Goal: Task Accomplishment & Management: Manage account settings

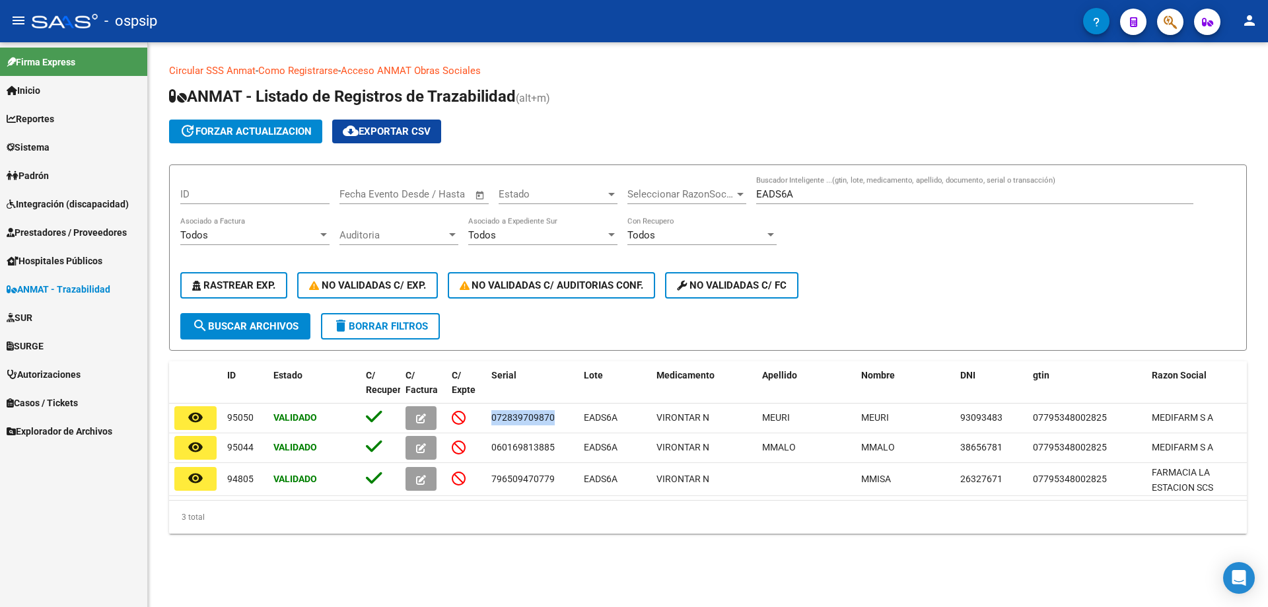
click at [57, 201] on span "Integración (discapacidad)" at bounding box center [68, 204] width 122 height 15
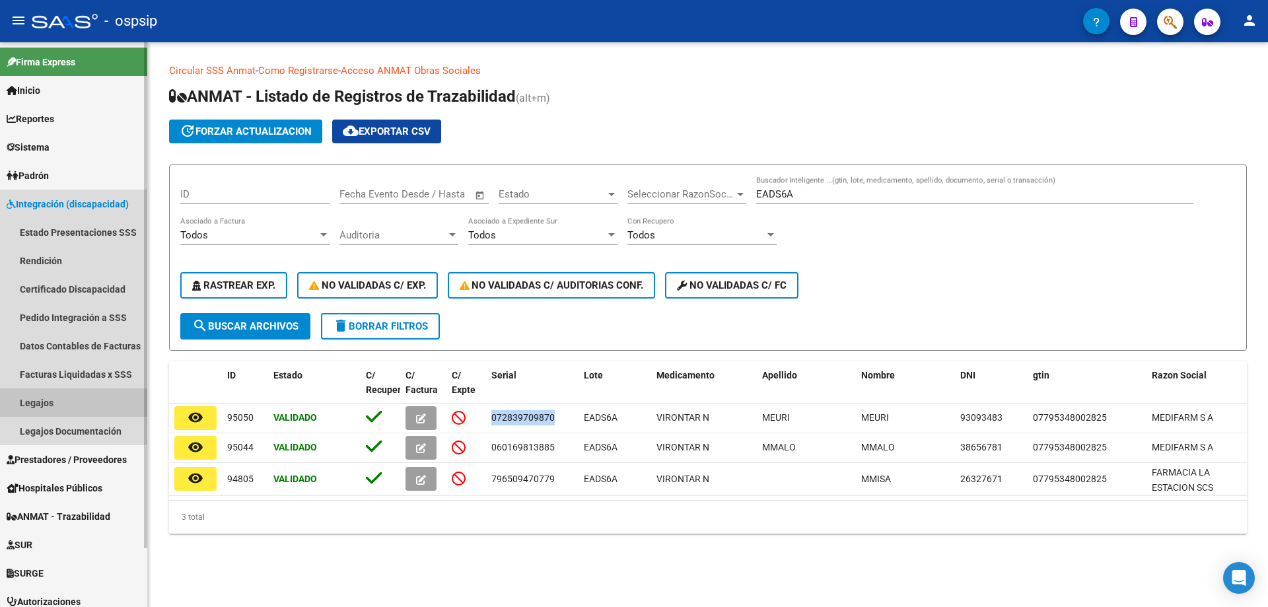
click at [40, 400] on link "Legajos" at bounding box center [73, 402] width 147 height 28
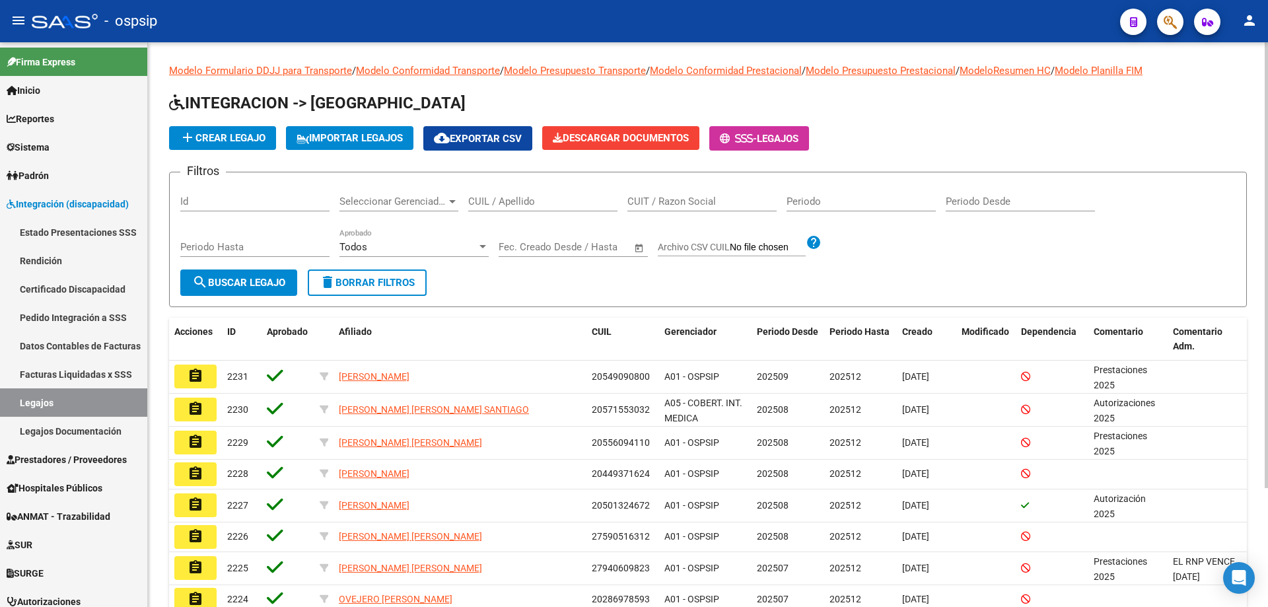
click at [518, 210] on div "CUIL / Apellido" at bounding box center [542, 197] width 149 height 28
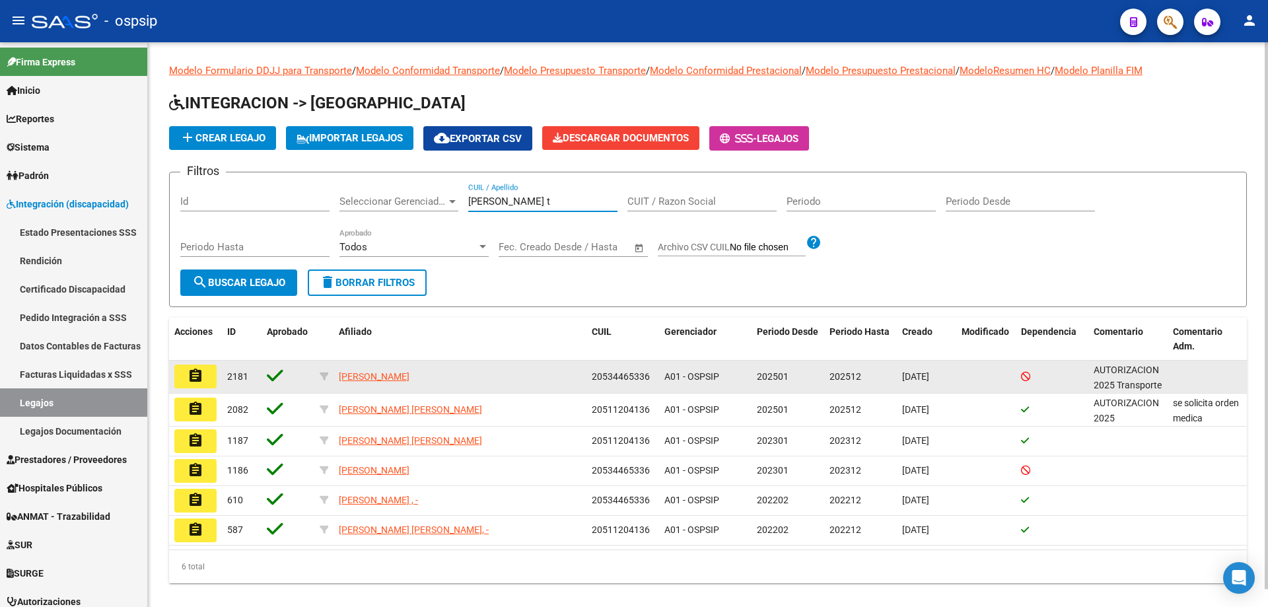
type input "[PERSON_NAME] t"
click at [195, 370] on mat-icon "assignment" at bounding box center [196, 376] width 16 height 16
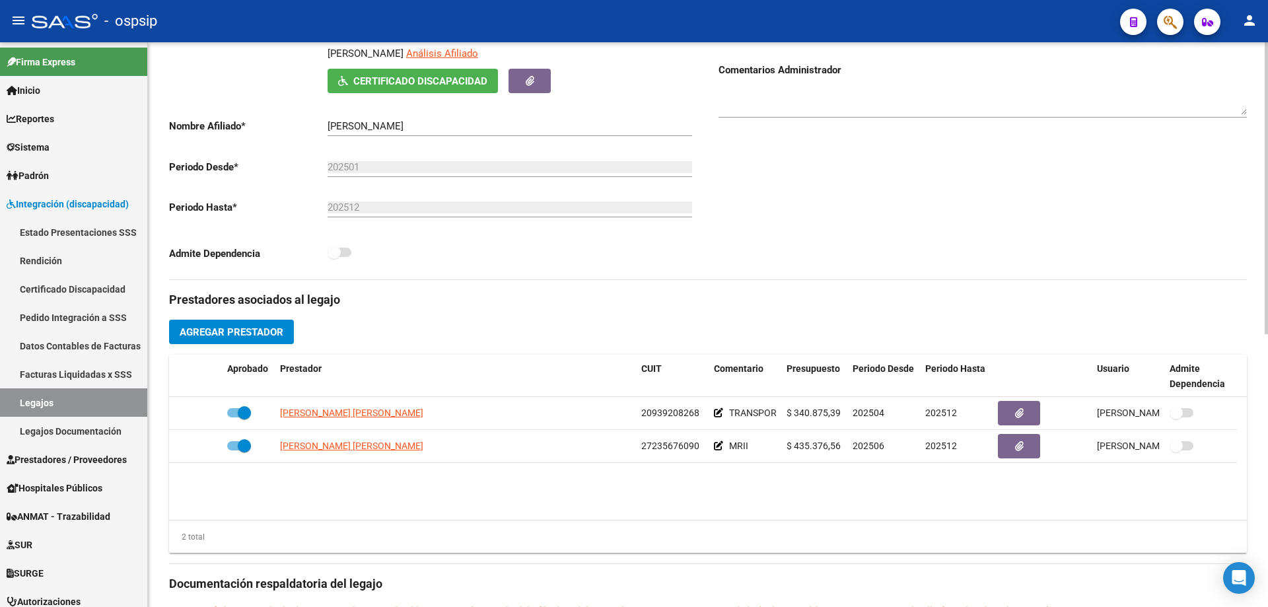
scroll to position [264, 0]
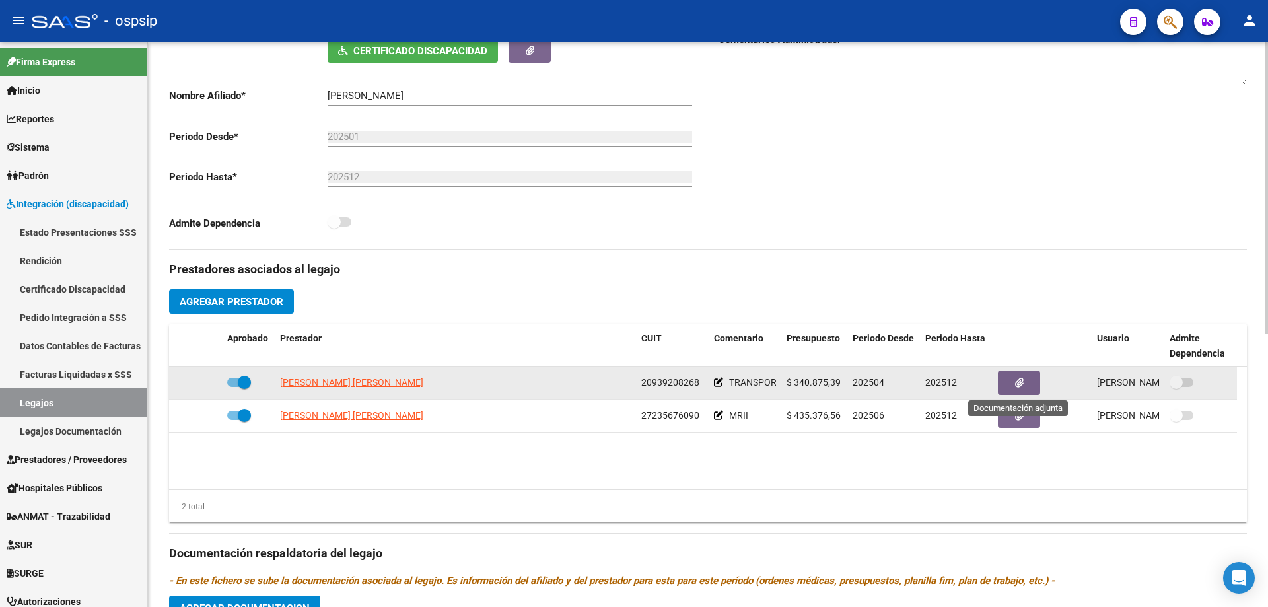
click at [1015, 373] on button "button" at bounding box center [1019, 383] width 42 height 24
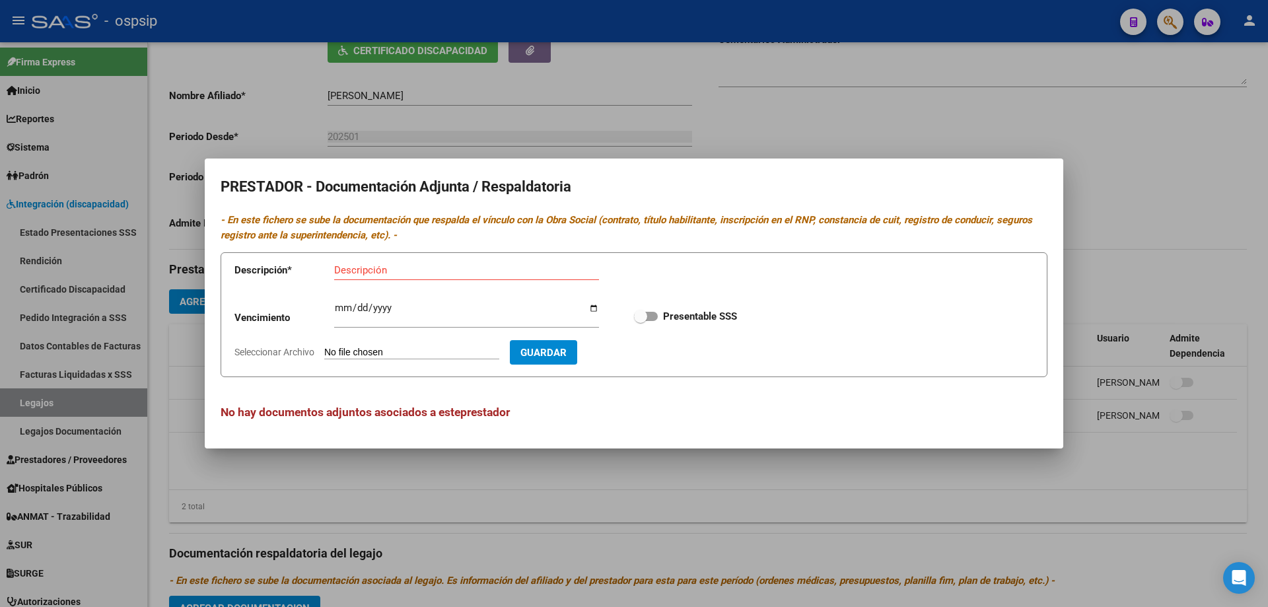
click at [602, 465] on div at bounding box center [634, 303] width 1268 height 607
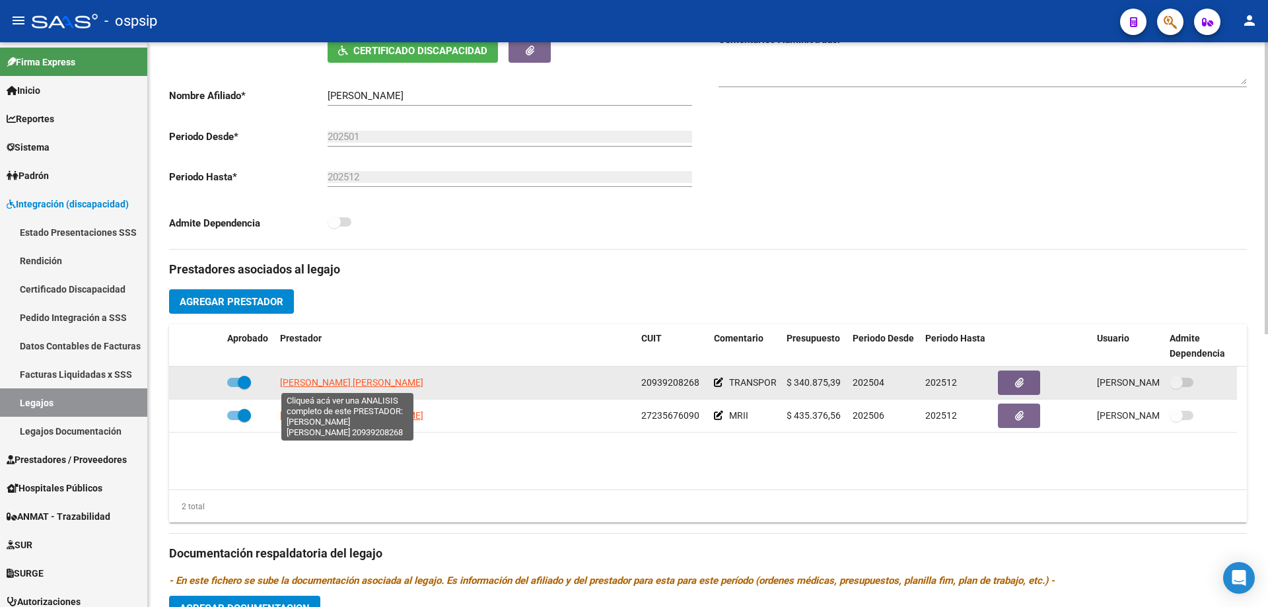
click at [333, 379] on span "[PERSON_NAME] [PERSON_NAME]" at bounding box center [351, 382] width 143 height 11
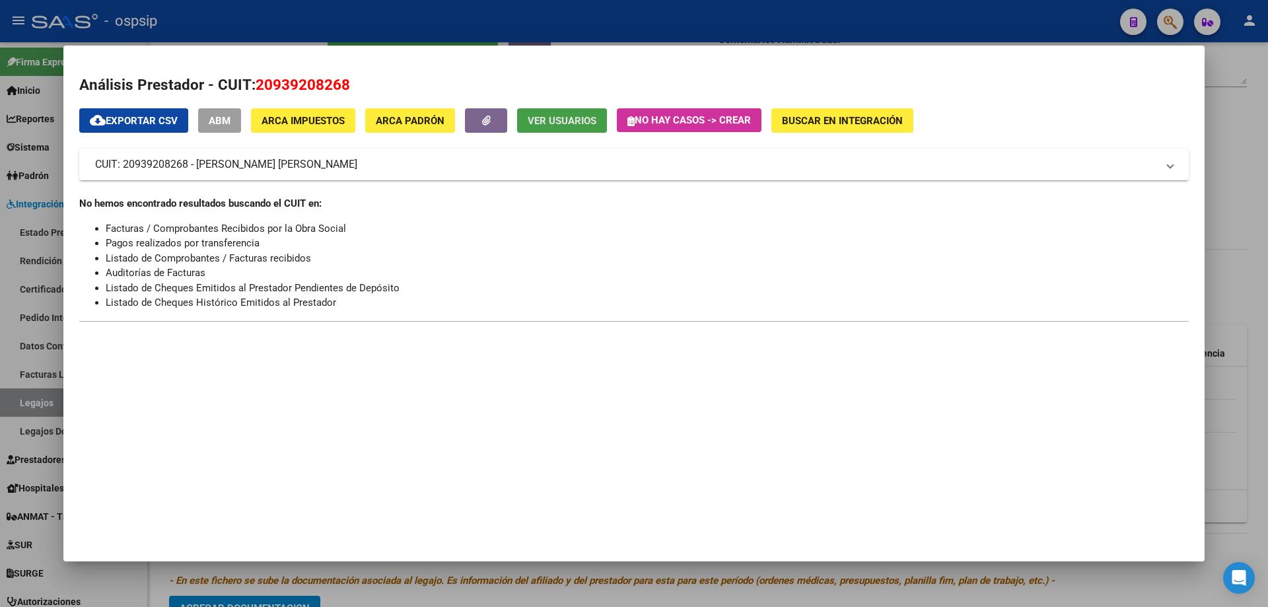
click at [561, 114] on button "Ver Usuarios" at bounding box center [562, 120] width 90 height 24
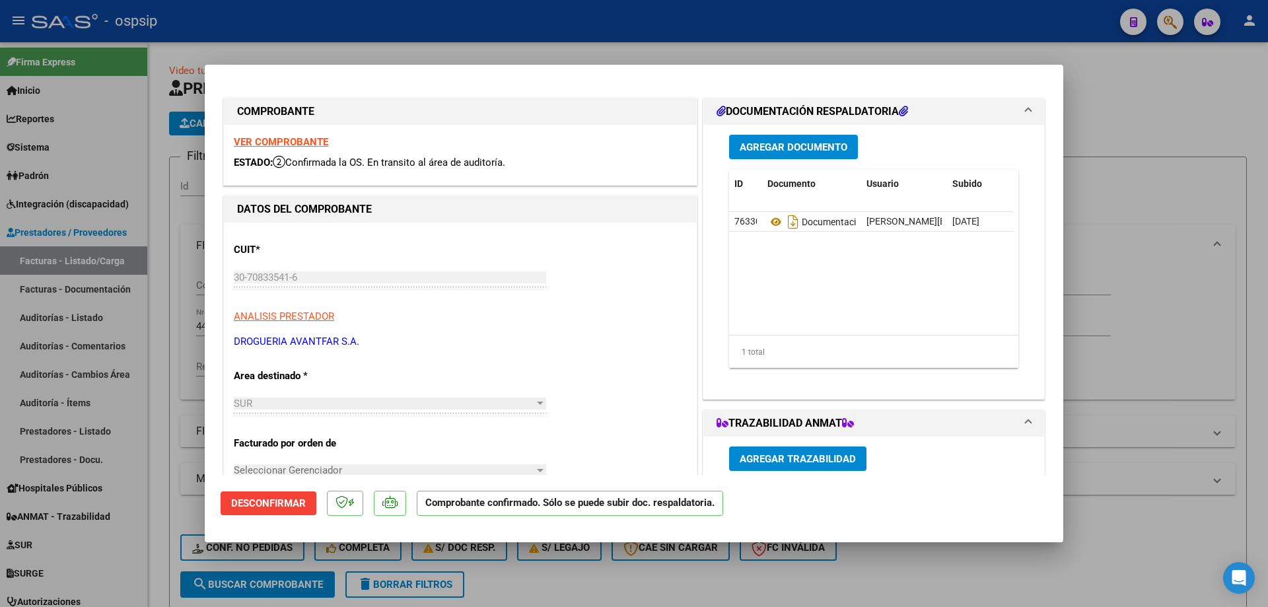
scroll to position [184, 0]
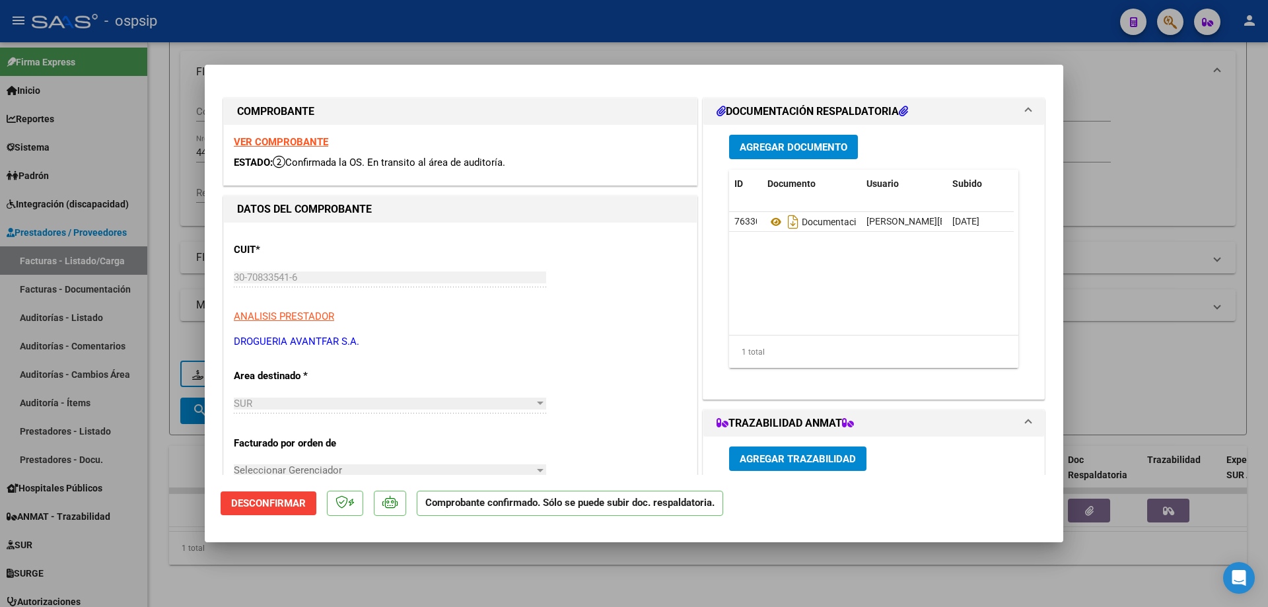
click at [73, 207] on div at bounding box center [634, 303] width 1268 height 607
type input "$ 0,00"
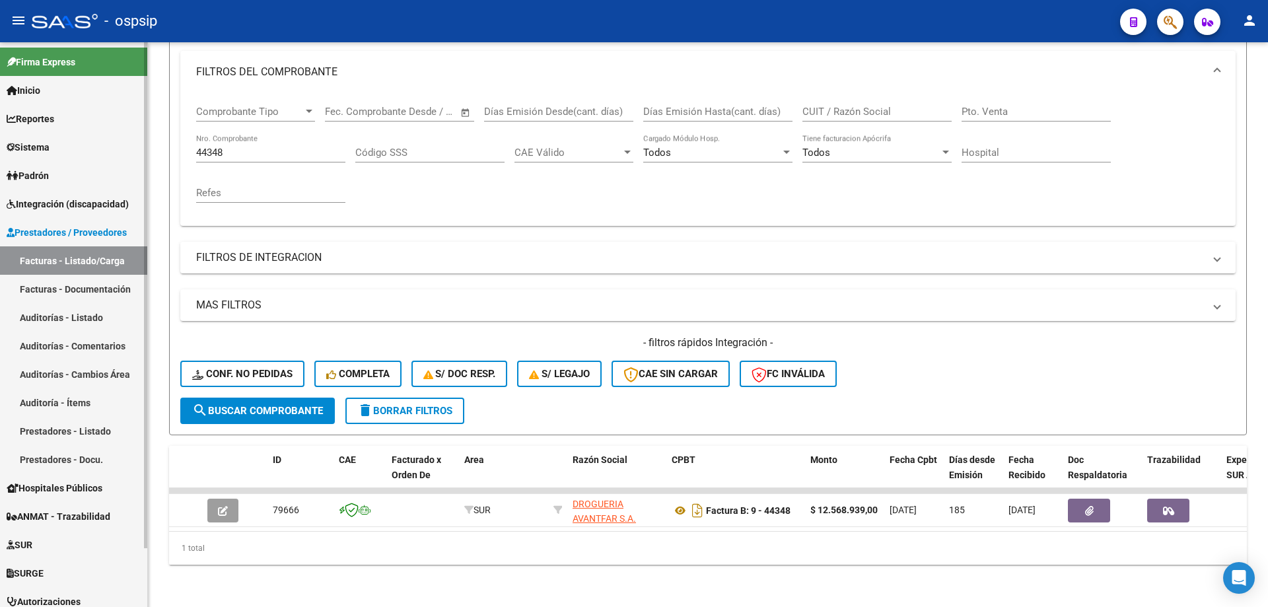
click at [54, 158] on link "Sistema" at bounding box center [73, 147] width 147 height 28
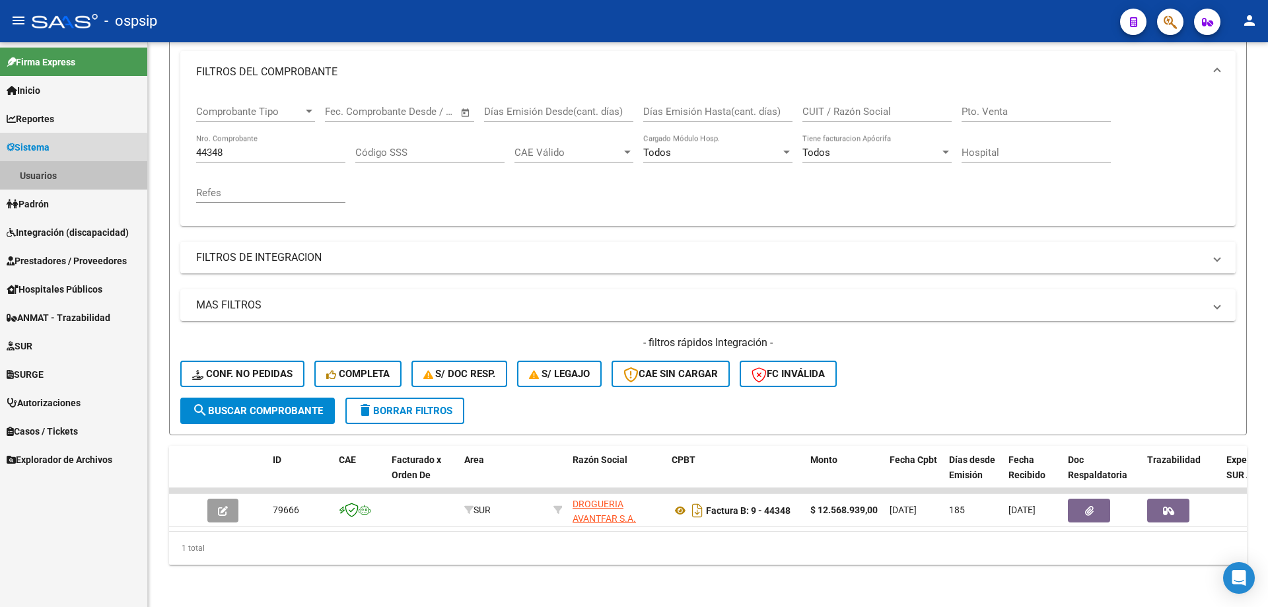
click at [52, 170] on link "Usuarios" at bounding box center [73, 175] width 147 height 28
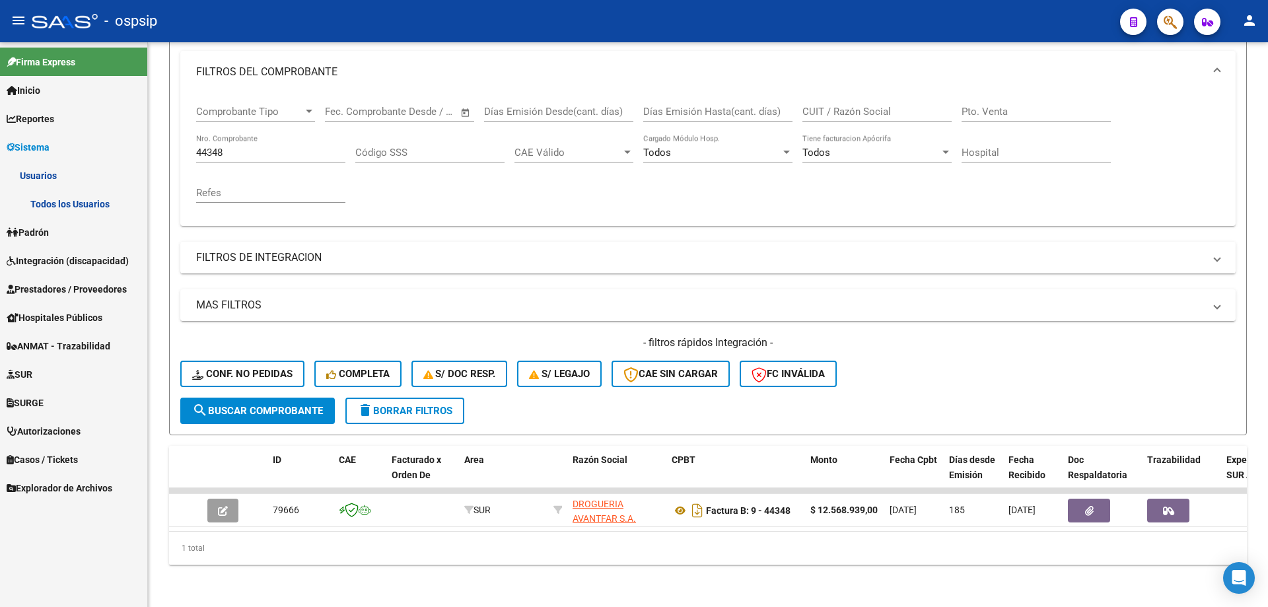
click at [59, 205] on link "Todos los Usuarios" at bounding box center [73, 204] width 147 height 28
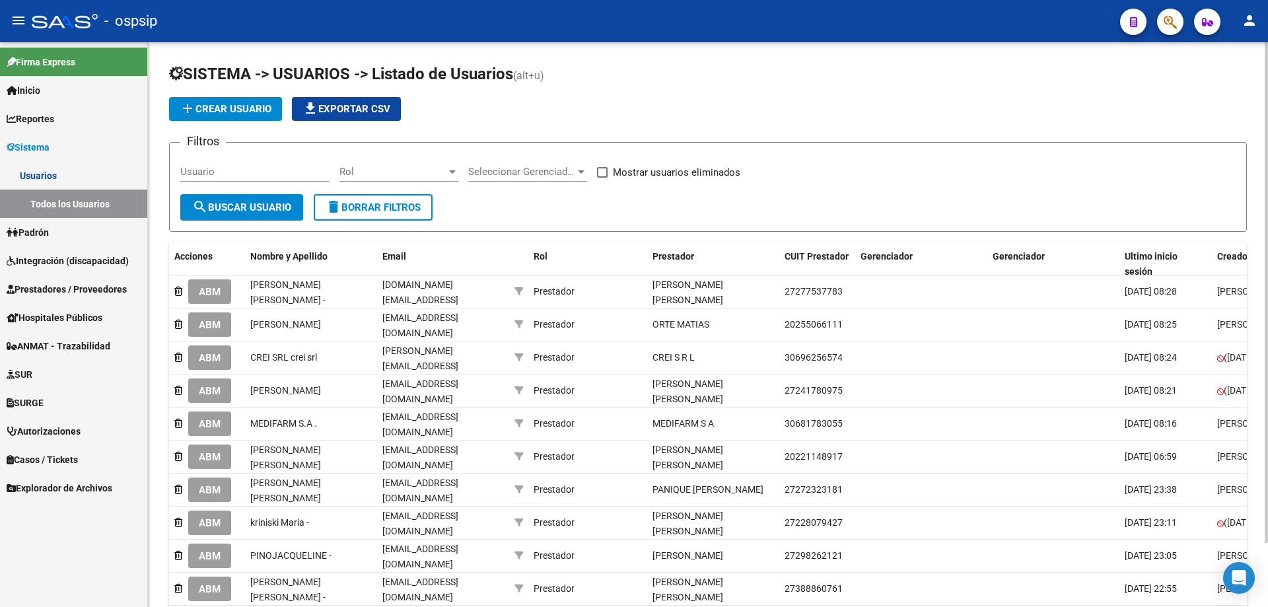
click at [258, 173] on input "Usuario" at bounding box center [254, 172] width 149 height 12
click at [273, 175] on input "Usuario" at bounding box center [254, 172] width 149 height 12
paste input "[EMAIL_ADDRESS][DOMAIN_NAME]"
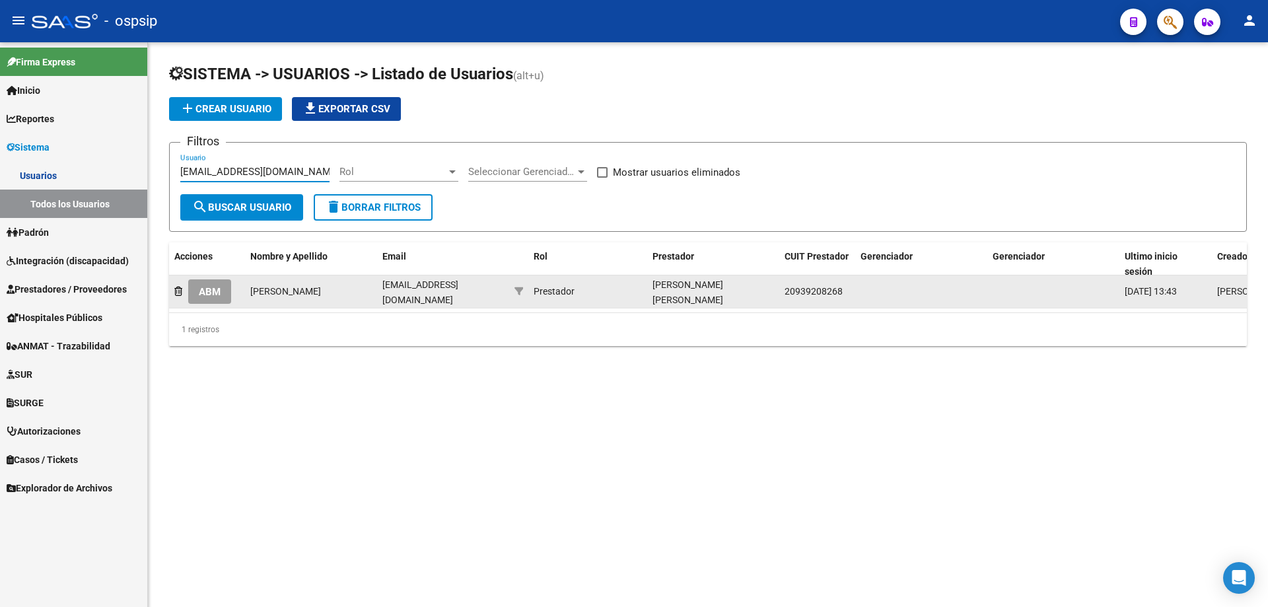
type input "[EMAIL_ADDRESS][DOMAIN_NAME]"
click at [219, 287] on span "ABM" at bounding box center [210, 292] width 22 height 12
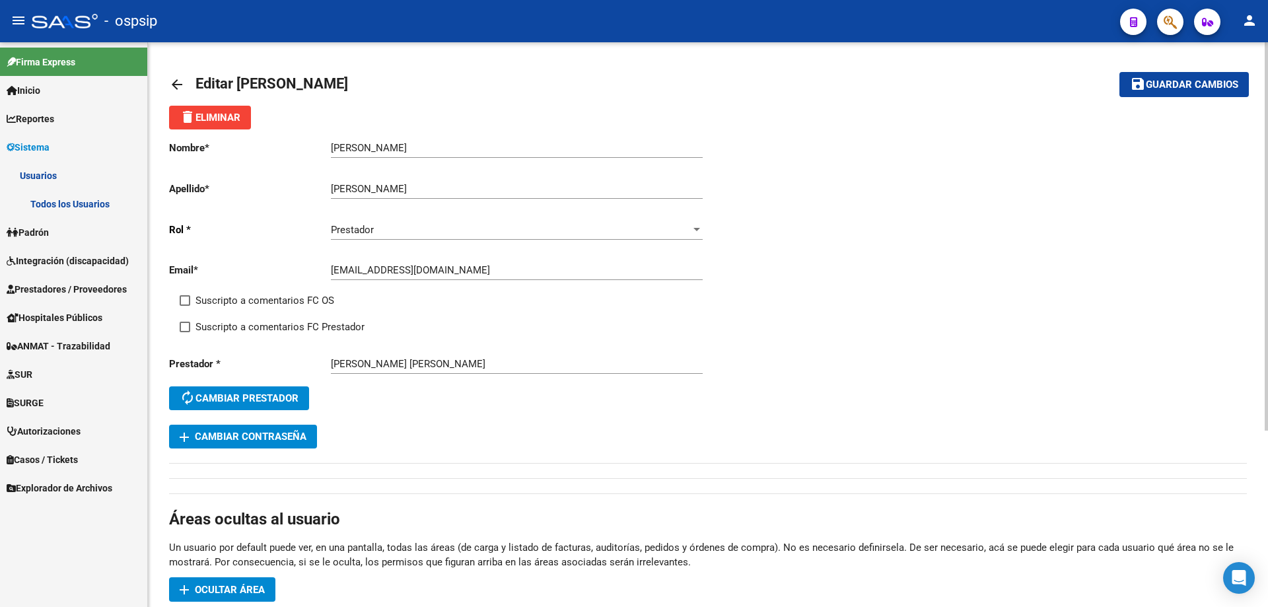
click at [293, 443] on button "add Cambiar Contraseña" at bounding box center [243, 437] width 148 height 24
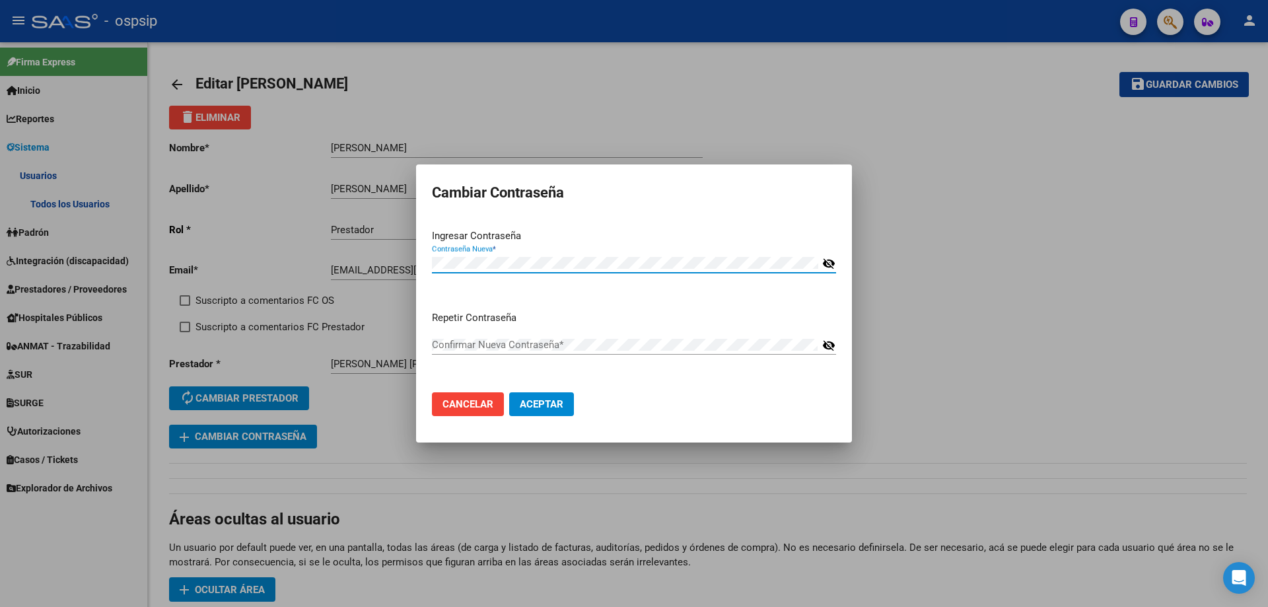
click at [828, 260] on mat-icon "visibility_off" at bounding box center [828, 264] width 13 height 16
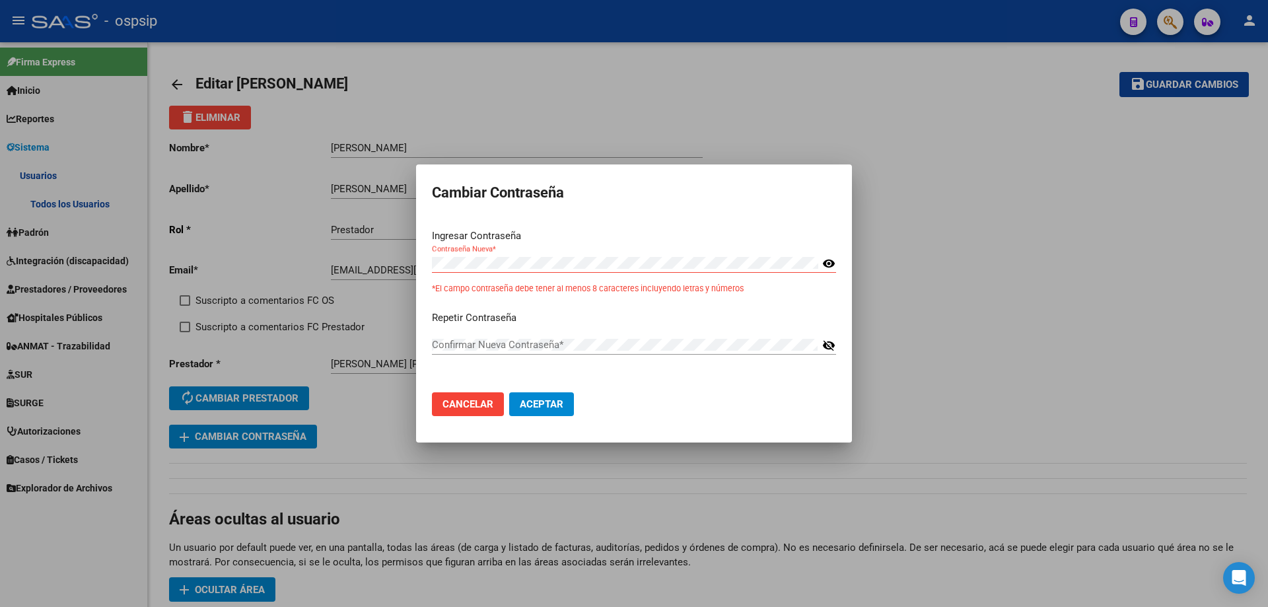
click at [828, 260] on mat-icon "visibility" at bounding box center [828, 264] width 13 height 16
click at [830, 260] on mat-icon "visibility_off" at bounding box center [828, 264] width 13 height 16
click at [828, 259] on mat-icon "visibility" at bounding box center [828, 264] width 13 height 16
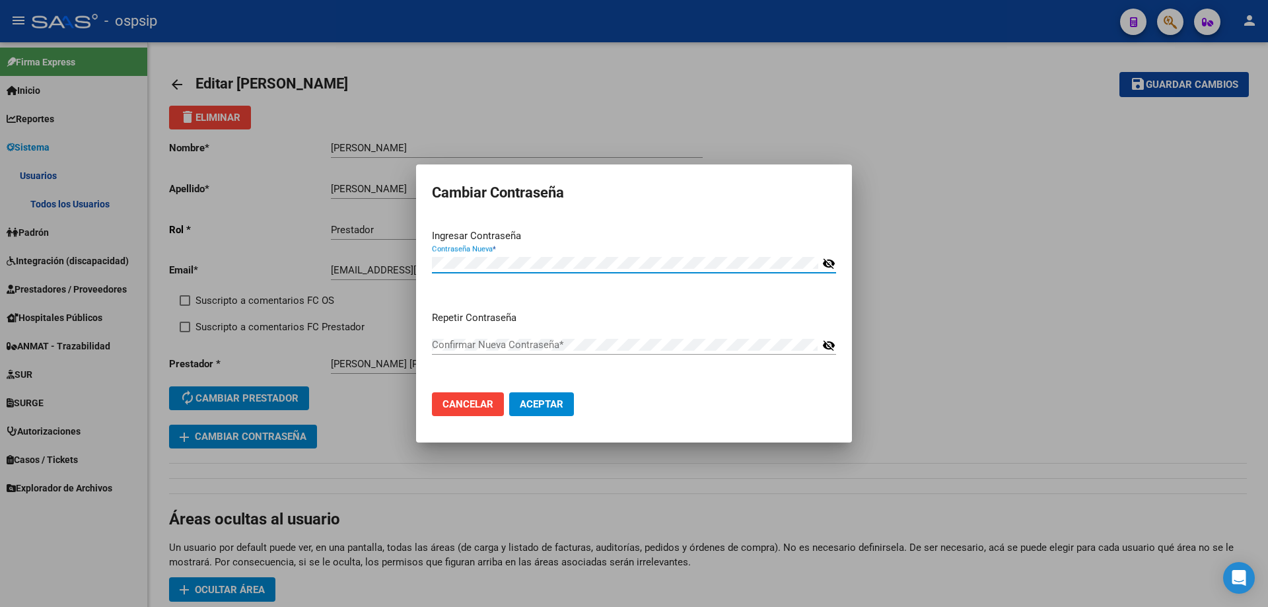
click at [828, 259] on mat-icon "visibility_off" at bounding box center [828, 264] width 13 height 16
click at [836, 351] on div "Confirmar Nueva Contraseña * visibility_off" at bounding box center [634, 351] width 404 height 32
click at [834, 349] on mat-icon "visibility_off" at bounding box center [828, 346] width 13 height 16
click at [825, 345] on mat-icon "visibility" at bounding box center [828, 346] width 13 height 16
click at [825, 344] on mat-icon "visibility_off" at bounding box center [828, 346] width 13 height 16
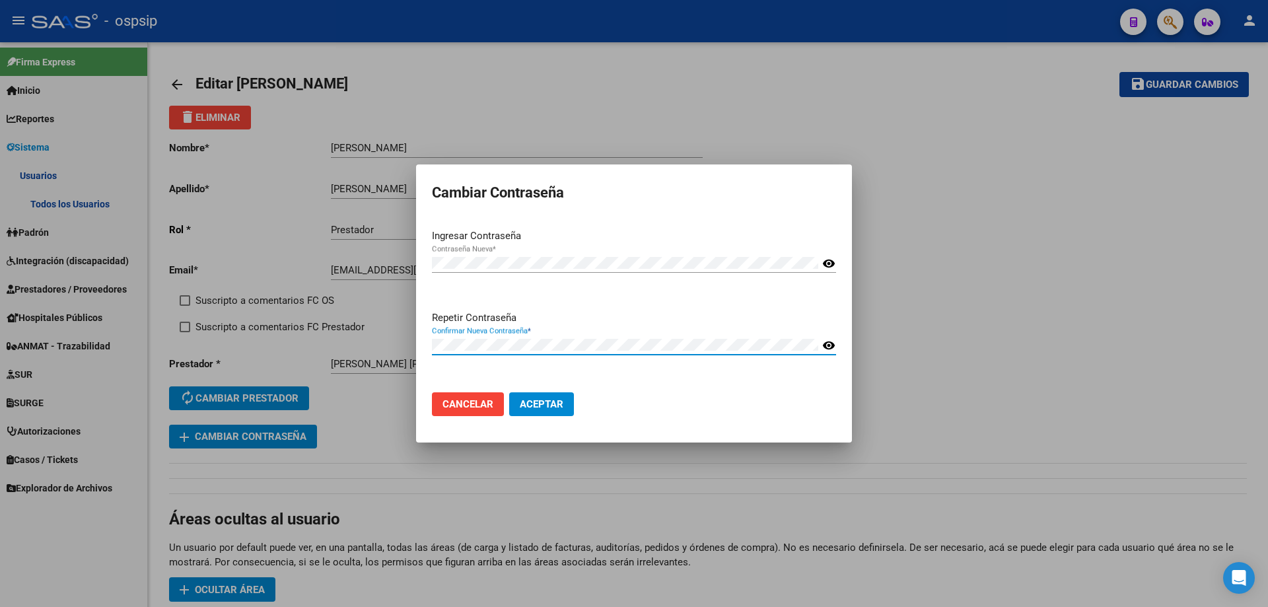
click at [432, 338] on div "Confirmar Nueva Contraseña *" at bounding box center [625, 345] width 386 height 20
click at [537, 404] on span "Aceptar" at bounding box center [542, 404] width 44 height 12
